Goal: Obtain resource: Download file/media

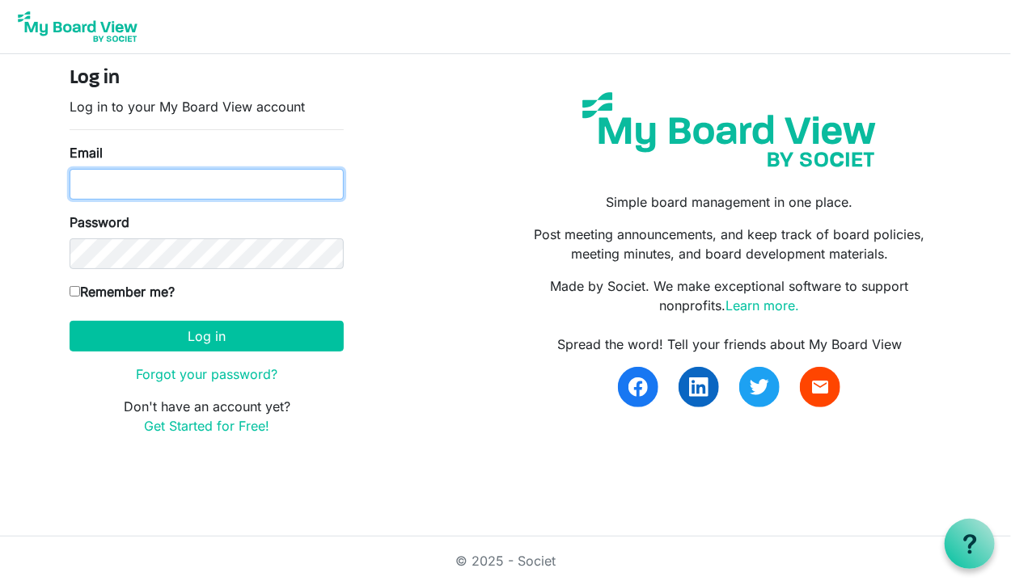
type input "rrpowell93@gmail.com"
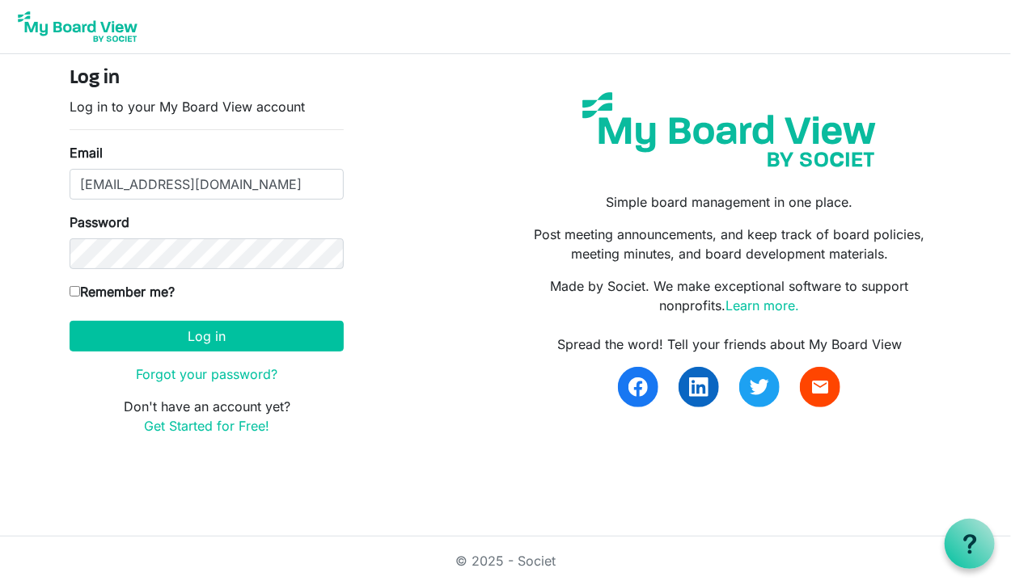
click at [82, 290] on label "Remember me?" at bounding box center [122, 291] width 105 height 19
click at [80, 290] on input "Remember me?" at bounding box center [75, 291] width 11 height 11
checkbox input "true"
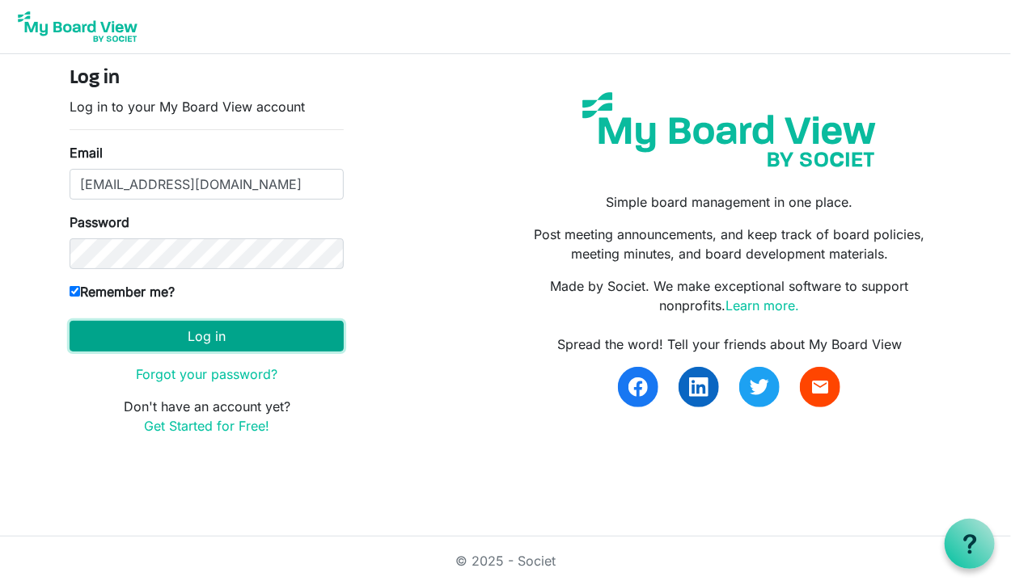
click at [155, 339] on button "Log in" at bounding box center [207, 336] width 274 height 31
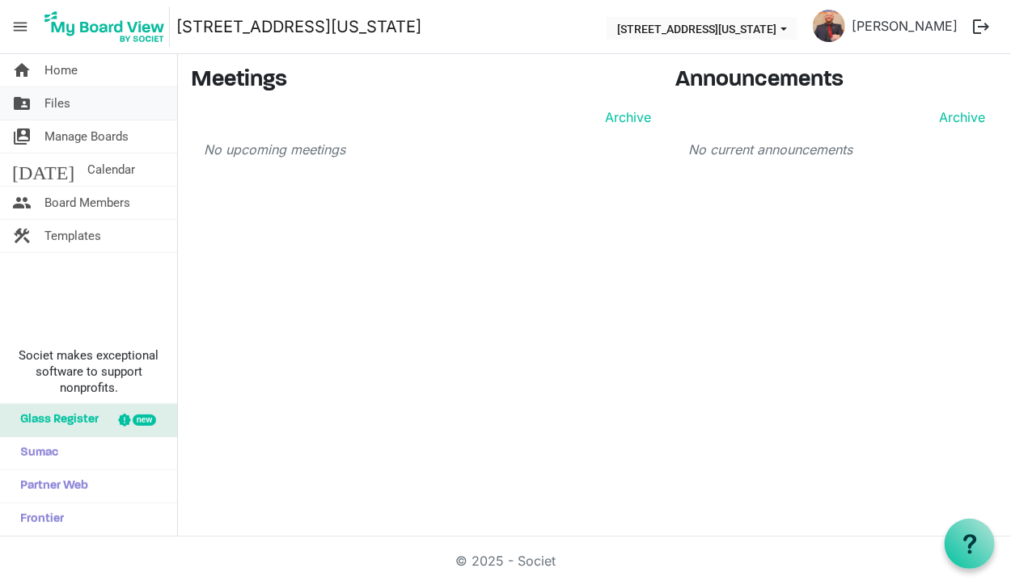
click at [71, 96] on link "folder_shared Files" at bounding box center [88, 103] width 177 height 32
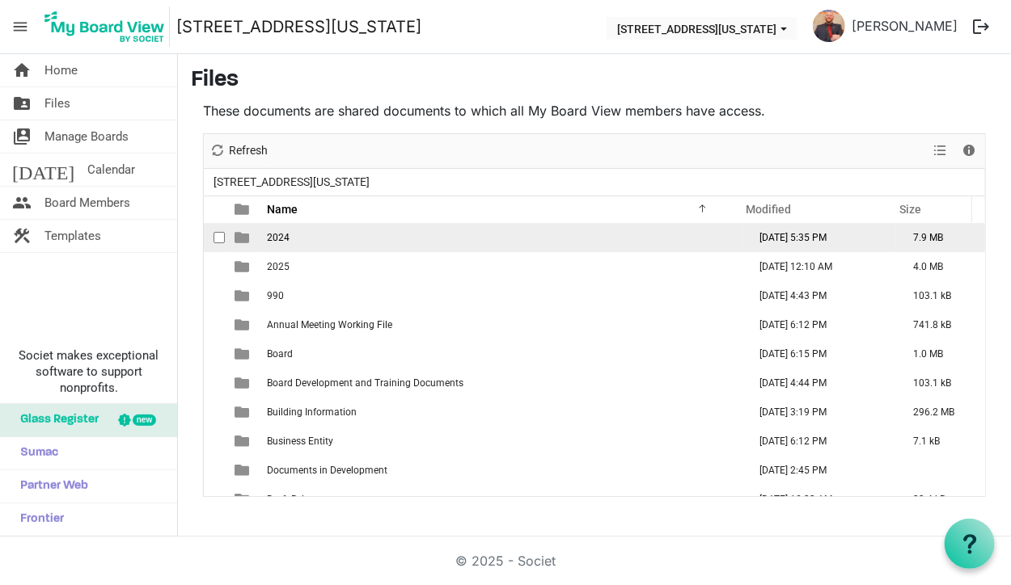
scroll to position [81, 0]
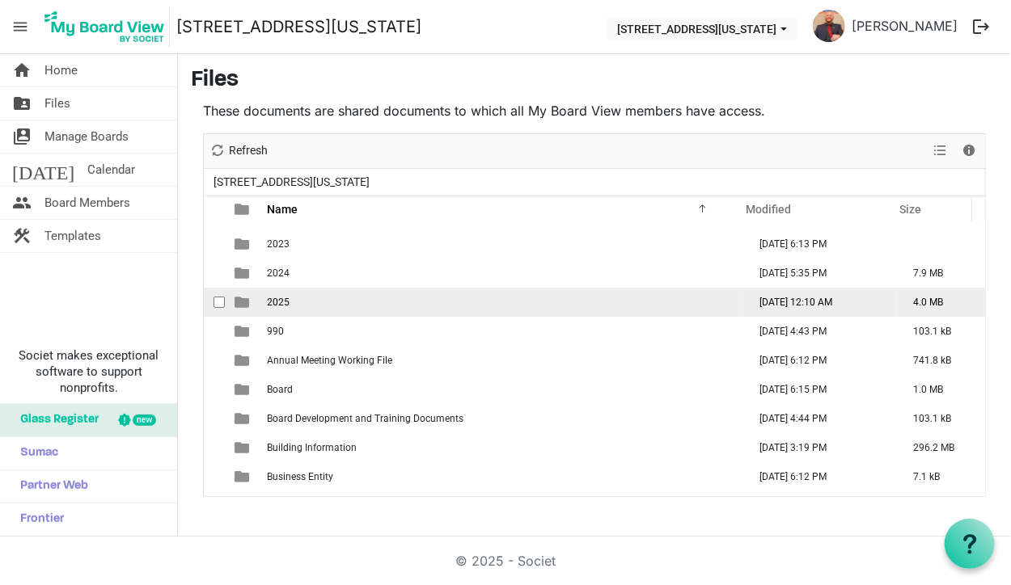
click at [288, 302] on span "2025" at bounding box center [278, 302] width 23 height 11
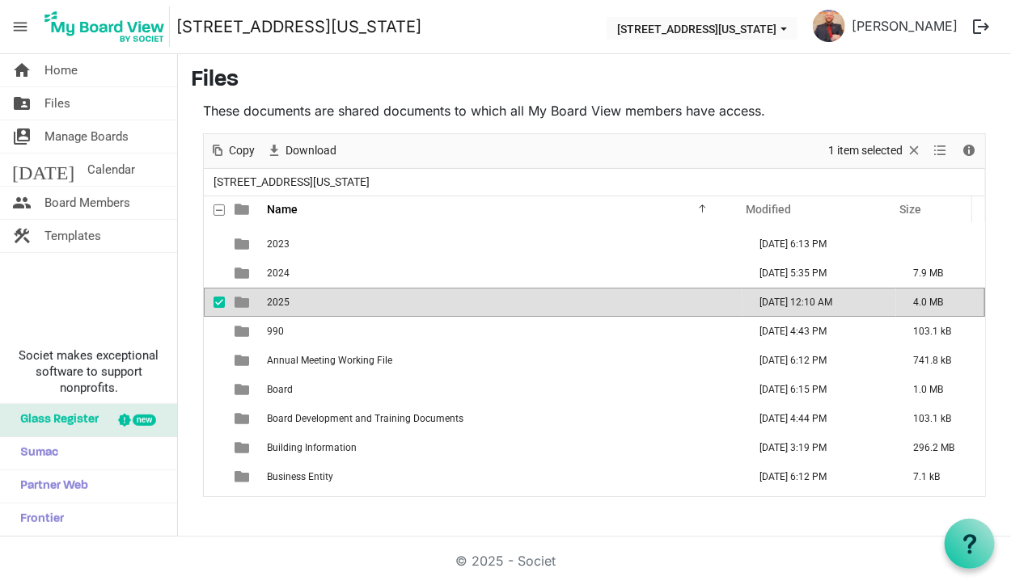
click at [302, 310] on td "2025" at bounding box center [502, 302] width 480 height 29
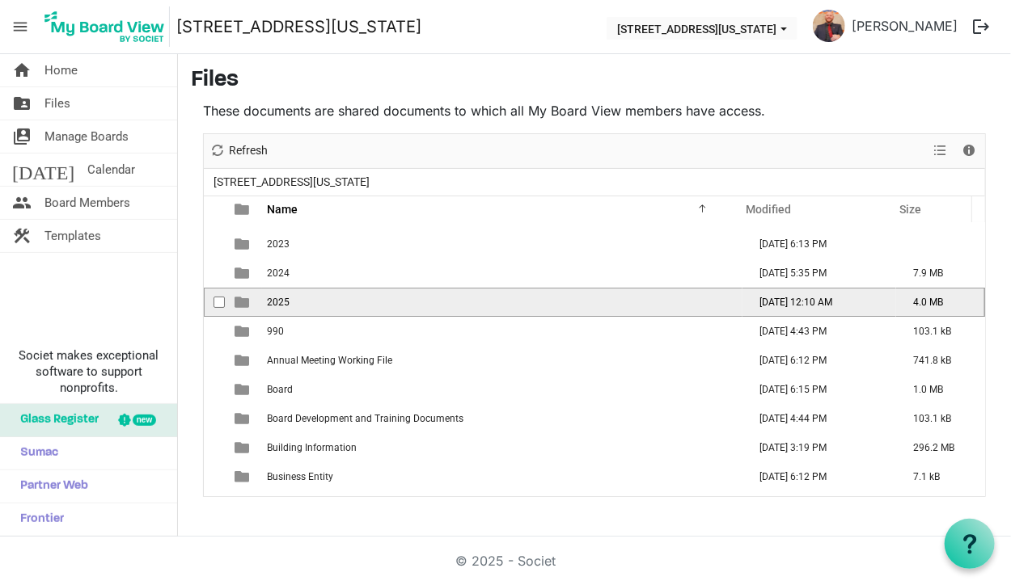
click at [302, 310] on td "2025" at bounding box center [502, 302] width 480 height 29
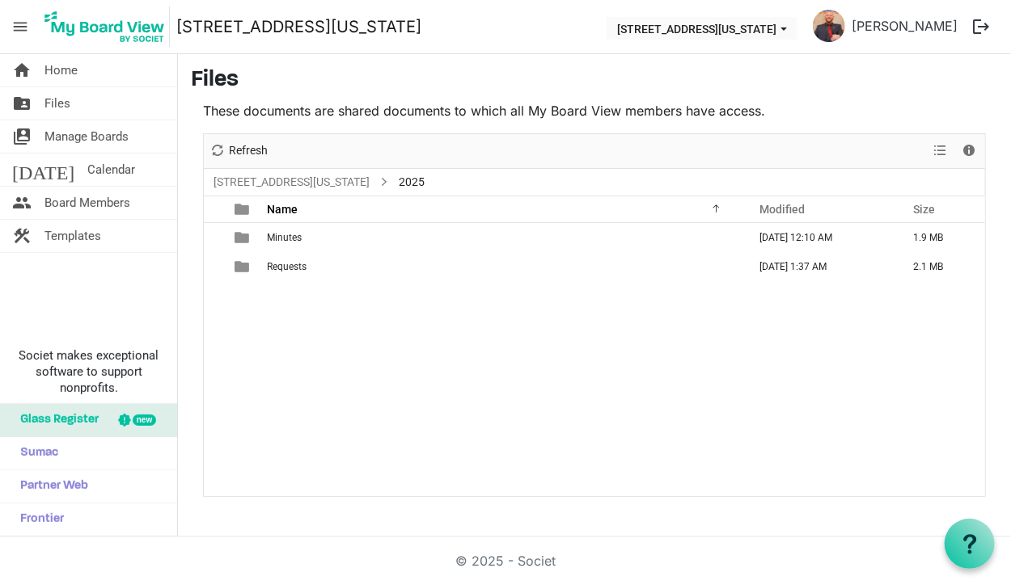
scroll to position [0, 0]
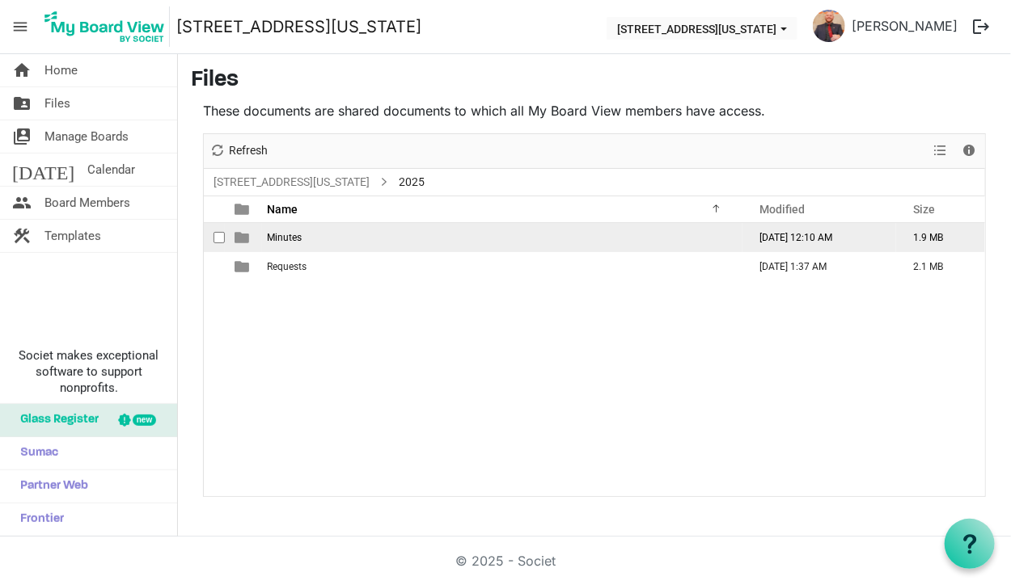
click at [304, 238] on td "Minutes" at bounding box center [502, 237] width 480 height 29
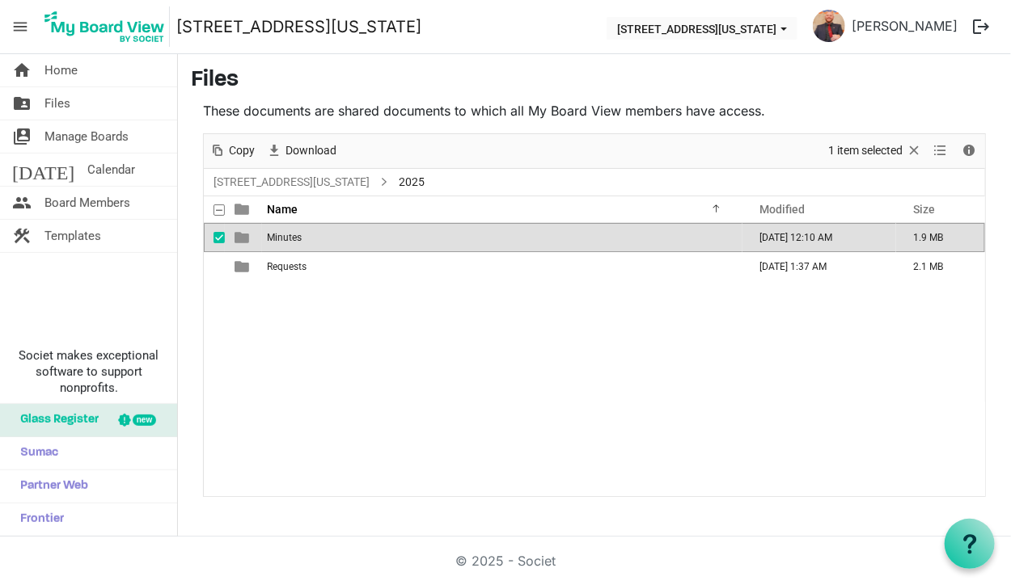
click at [304, 238] on td "Minutes" at bounding box center [502, 237] width 480 height 29
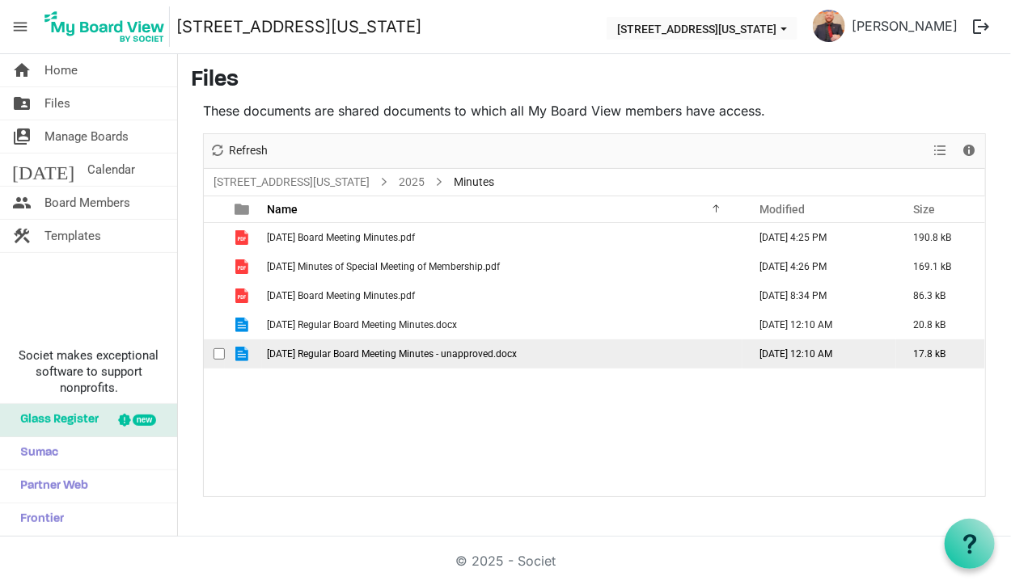
click at [329, 355] on span "[DATE] Regular Board Meeting Minutes - unapproved.docx" at bounding box center [392, 353] width 250 height 11
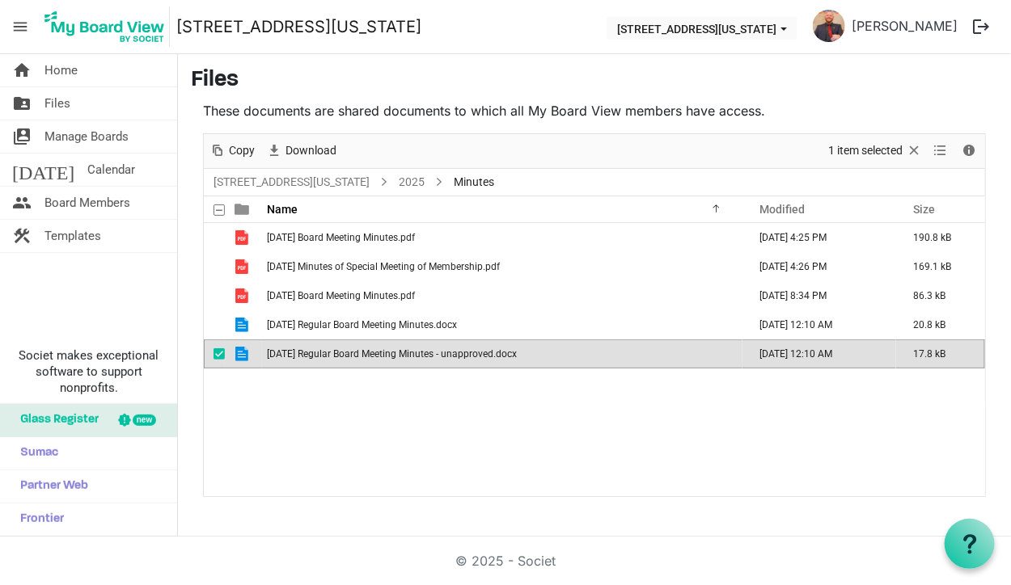
click at [329, 355] on span "[DATE] Regular Board Meeting Minutes - unapproved.docx" at bounding box center [392, 353] width 250 height 11
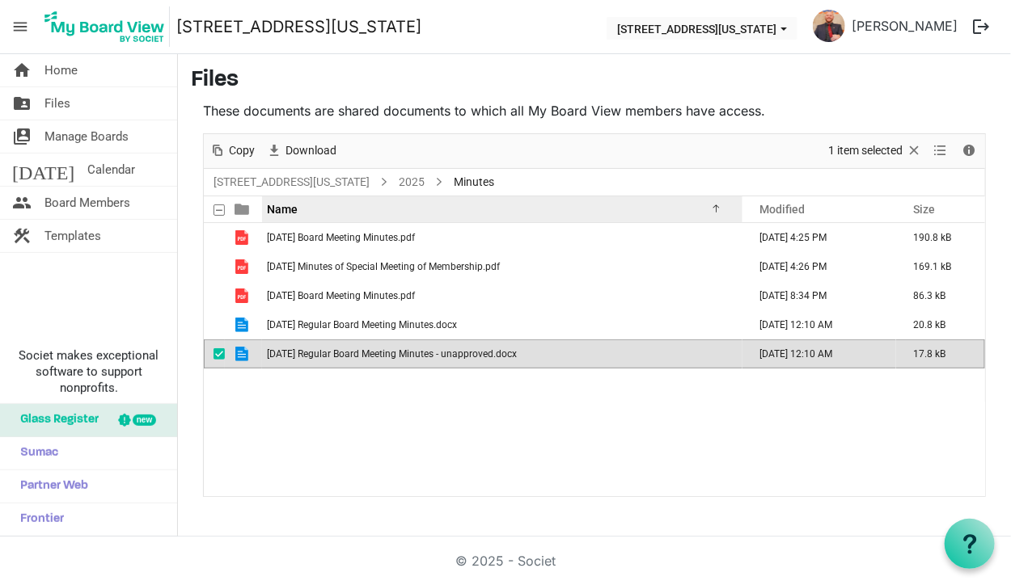
click at [699, 201] on div "Name" at bounding box center [496, 208] width 470 height 23
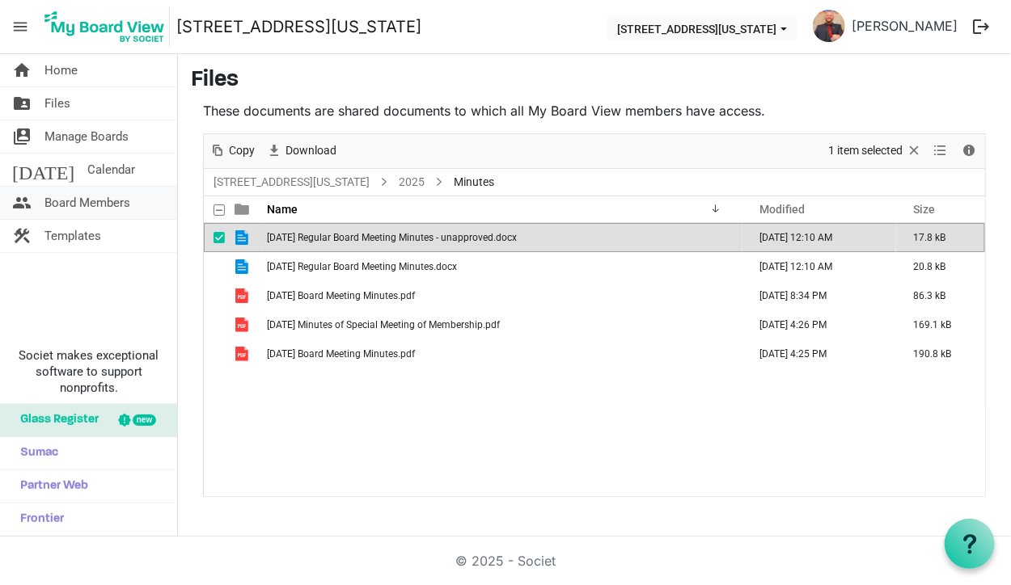
click at [100, 200] on span "Board Members" at bounding box center [87, 203] width 86 height 32
click at [84, 202] on span "Board Members" at bounding box center [87, 203] width 86 height 32
click at [78, 60] on link "home Home" at bounding box center [88, 70] width 177 height 32
click at [94, 213] on span "Board Members" at bounding box center [87, 203] width 86 height 32
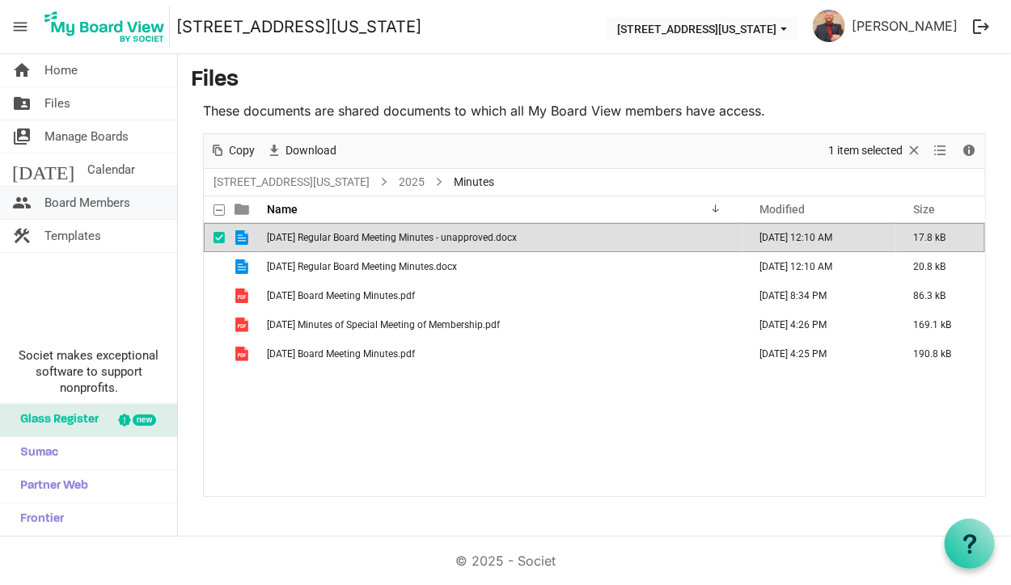
click at [97, 209] on span "Board Members" at bounding box center [87, 203] width 86 height 32
click at [91, 215] on span "Board Members" at bounding box center [87, 203] width 86 height 32
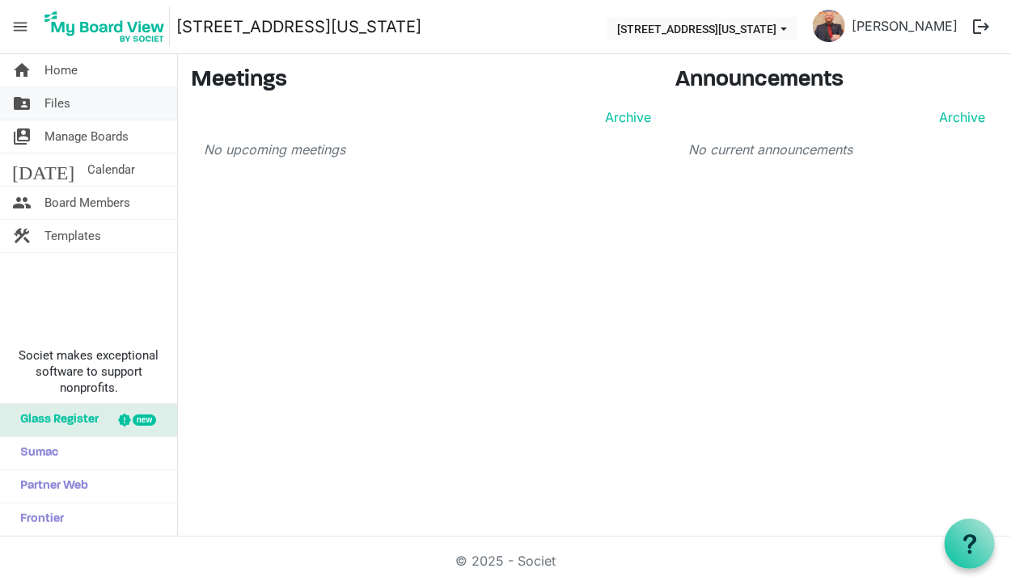
click at [74, 99] on link "folder_shared Files" at bounding box center [88, 103] width 177 height 32
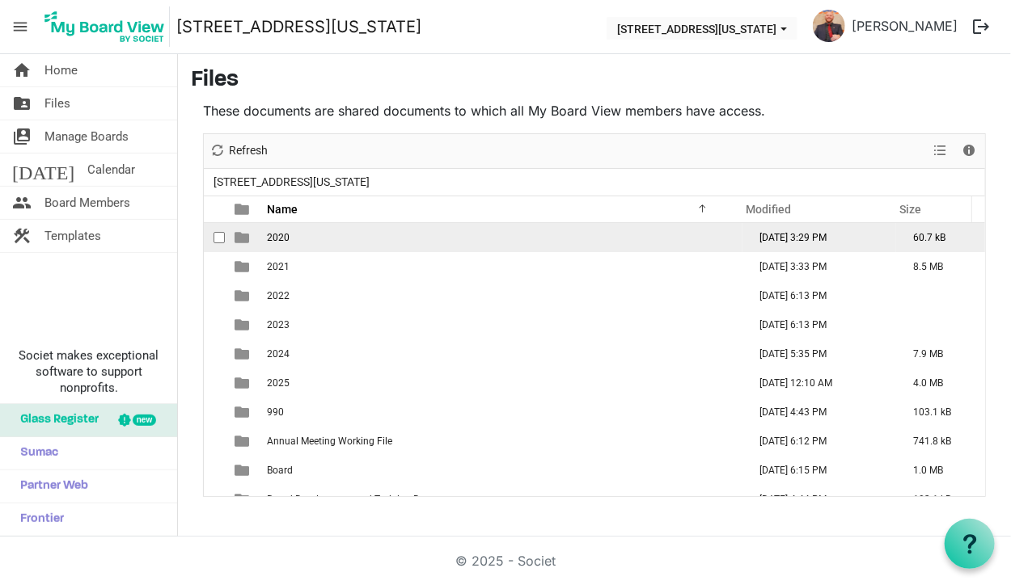
drag, startPoint x: 438, startPoint y: 217, endPoint x: 399, endPoint y: 234, distance: 43.1
click at [399, 234] on div "Name Modified Size filemanager_grid_header_table 2020 [DATE] 3:29 PM 60.7 kB 20…" at bounding box center [594, 346] width 781 height 300
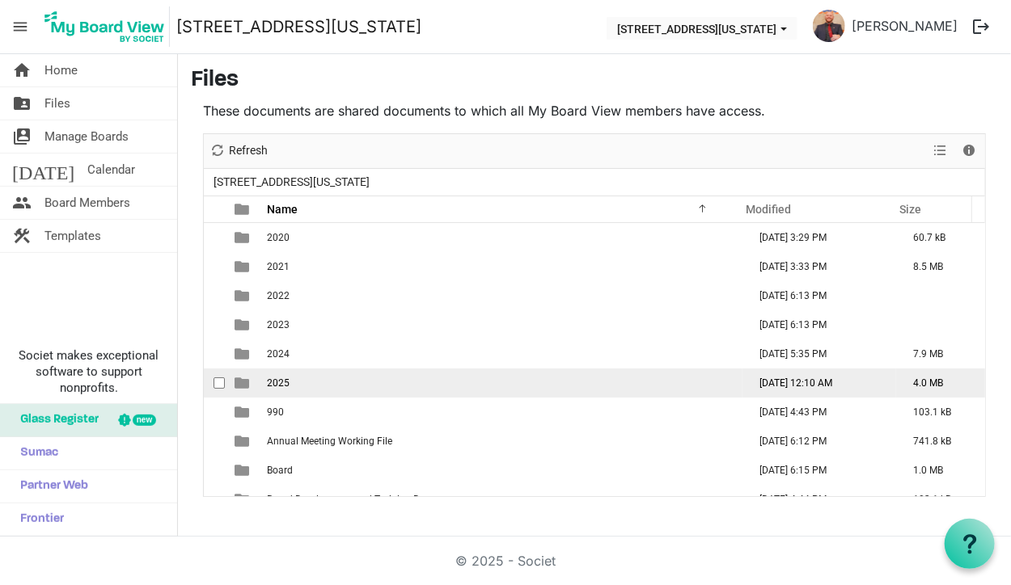
click at [264, 373] on td "2025" at bounding box center [502, 383] width 480 height 29
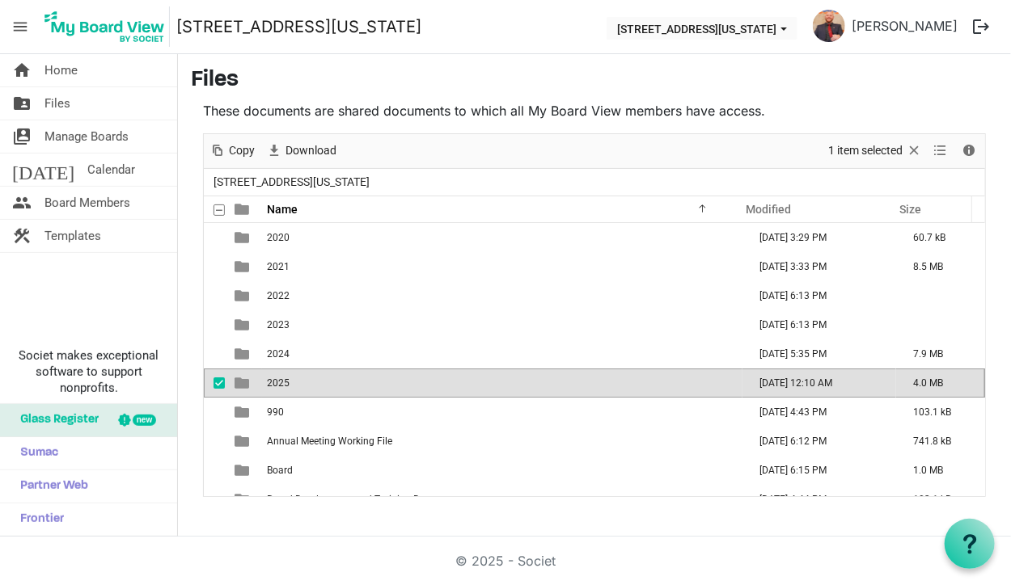
click at [287, 382] on span "2025" at bounding box center [278, 383] width 23 height 11
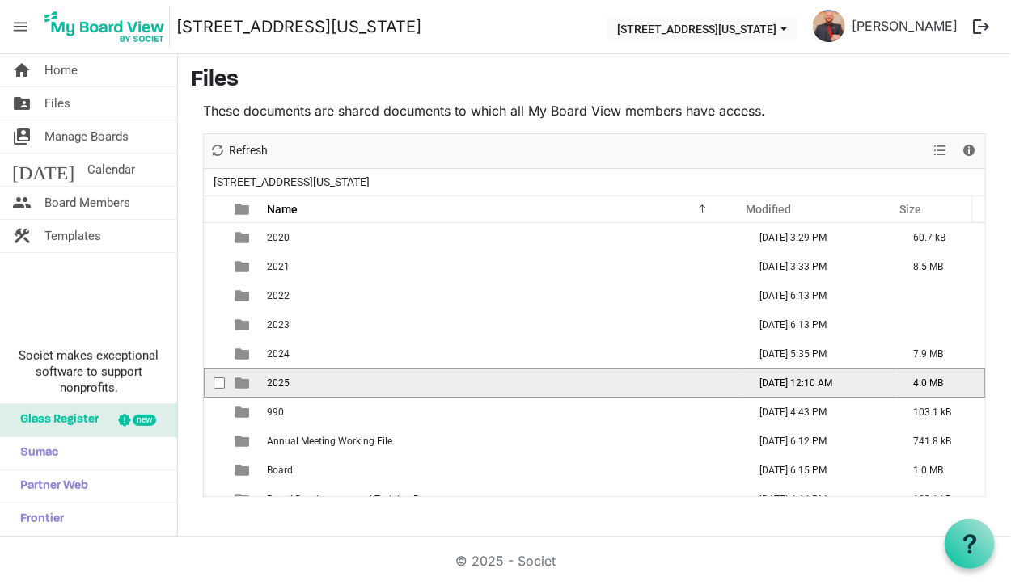
click at [287, 382] on span "2025" at bounding box center [278, 383] width 23 height 11
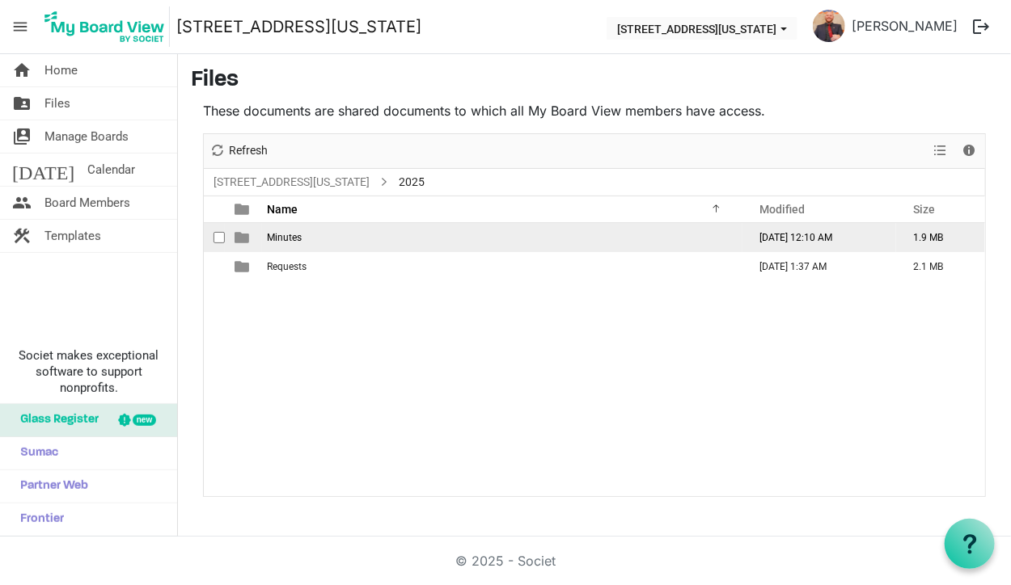
click at [305, 247] on td "Minutes" at bounding box center [502, 237] width 480 height 29
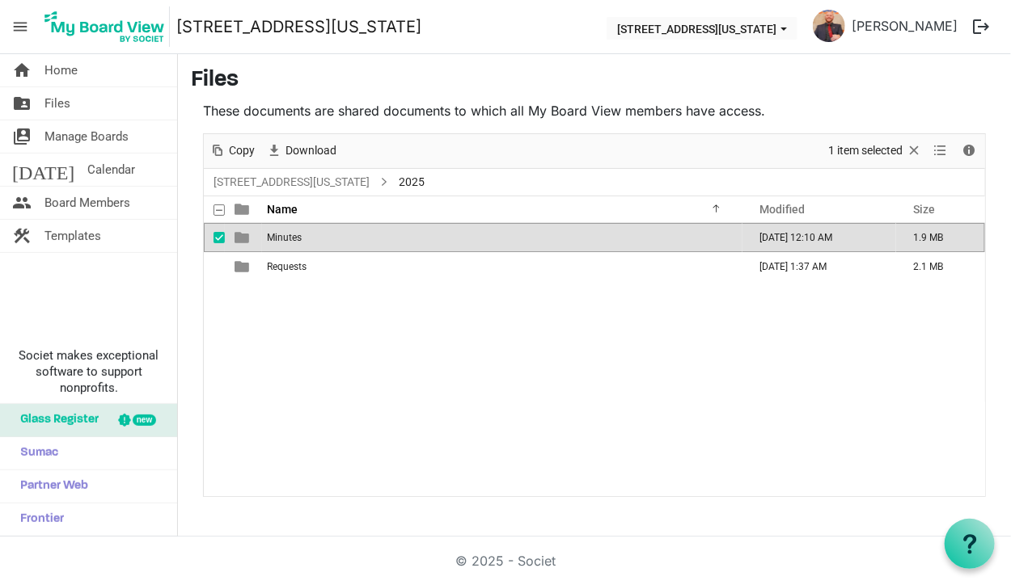
click at [305, 247] on td "Minutes" at bounding box center [502, 237] width 480 height 29
